Goal: Task Accomplishment & Management: Complete application form

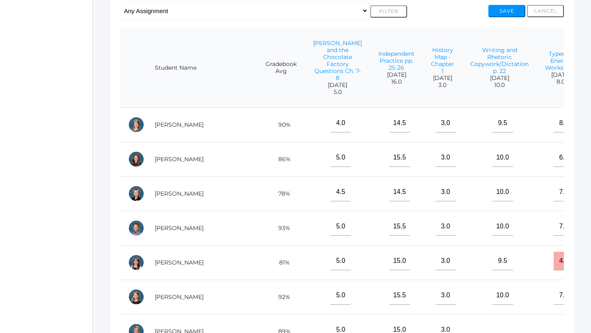
scroll to position [323, 1190]
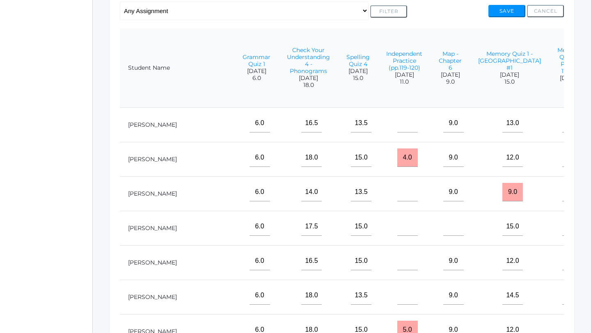
type input"] "2.5"
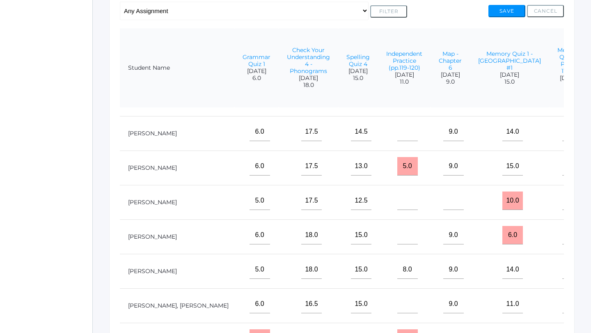
scroll to position [341, 1190]
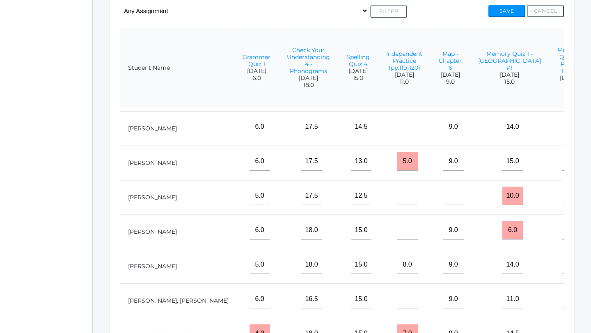
type input"] "3"
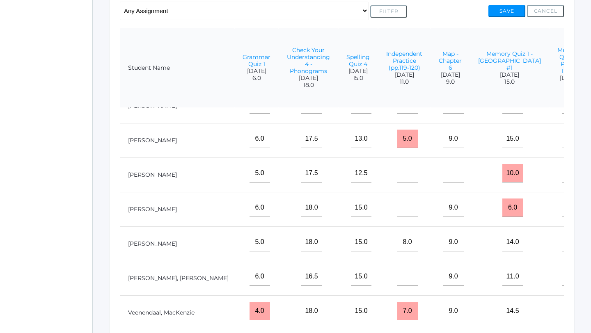
scroll to position [372, 1190]
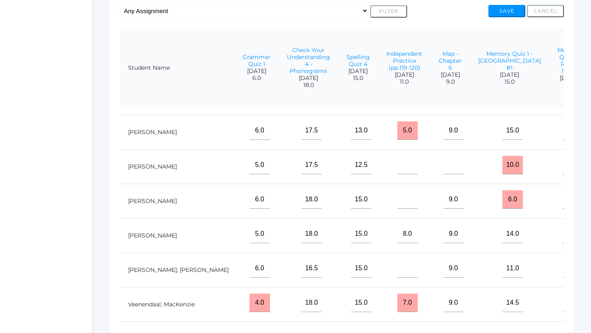
type input"] "4"
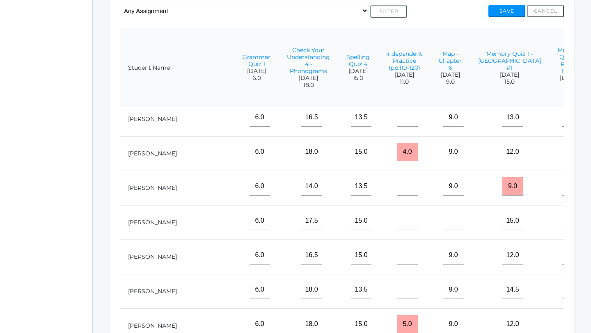
scroll to position [0, 1190]
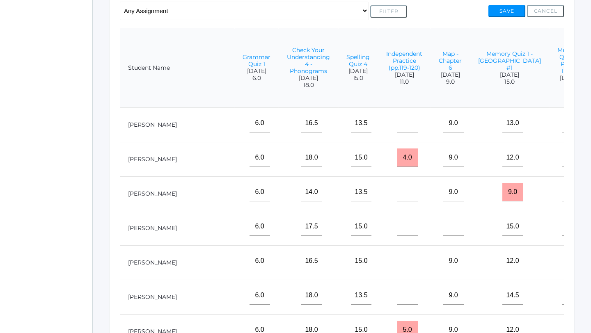
type input"] "3"
type input"] "3.5"
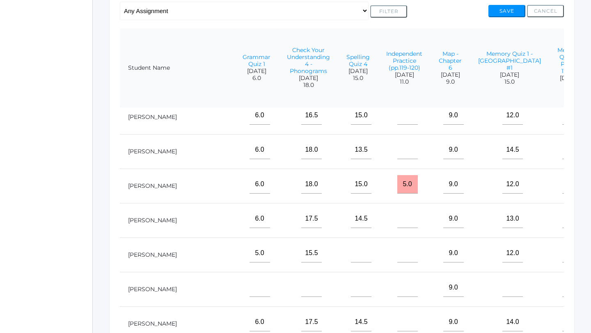
scroll to position [148, 1190]
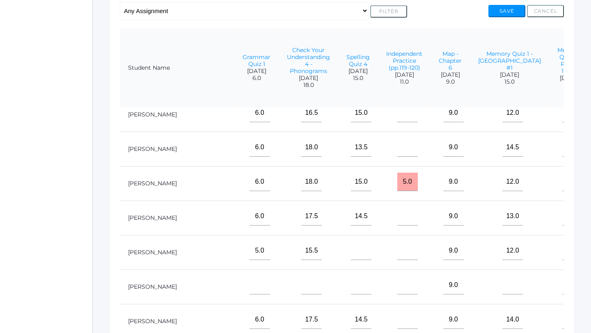
type input"] "4"
type input"] "2.5"
type input"] "3"
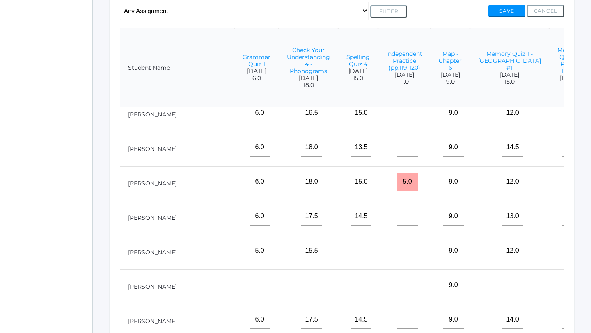
type input"] "3.5"
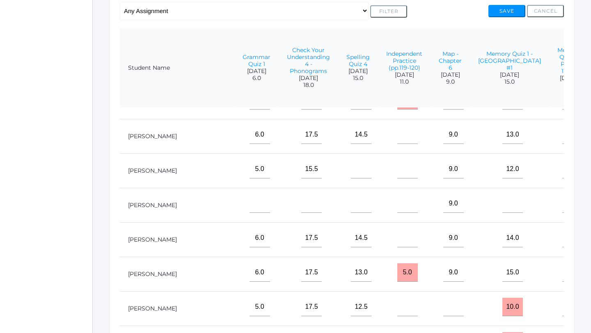
scroll to position [233, 1190]
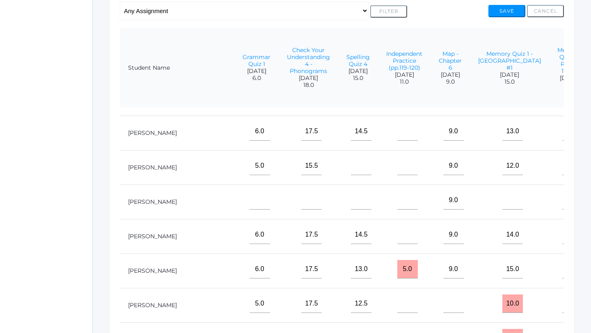
type input"] "3.5"
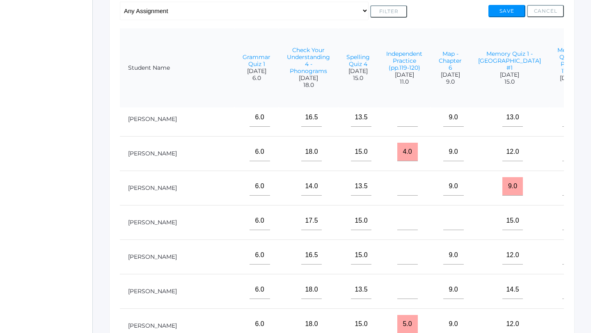
scroll to position [3, 1190]
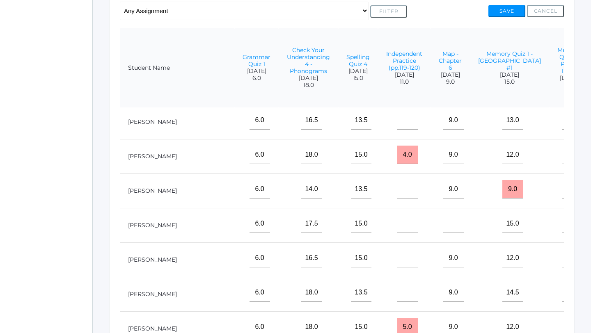
type input"] "4"
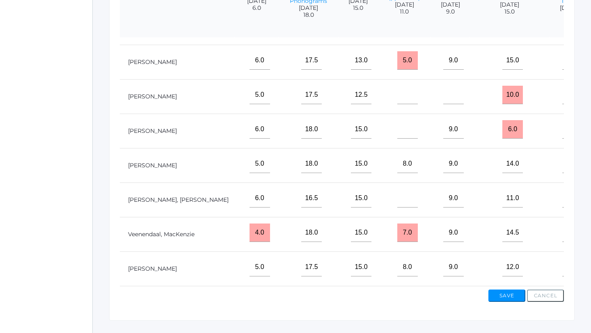
scroll to position [251, 0]
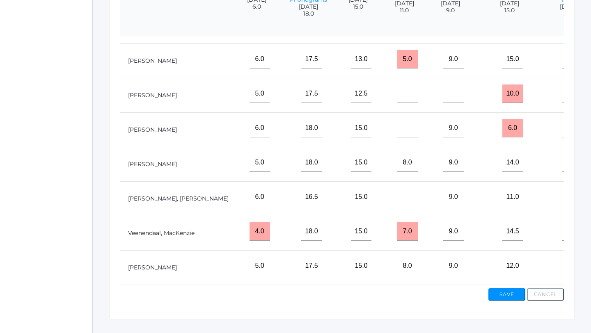
type input"] "3.5"
type input"] "3"
click at [510, 295] on button "Save" at bounding box center [506, 295] width 37 height 12
